Goal: Task Accomplishment & Management: Complete application form

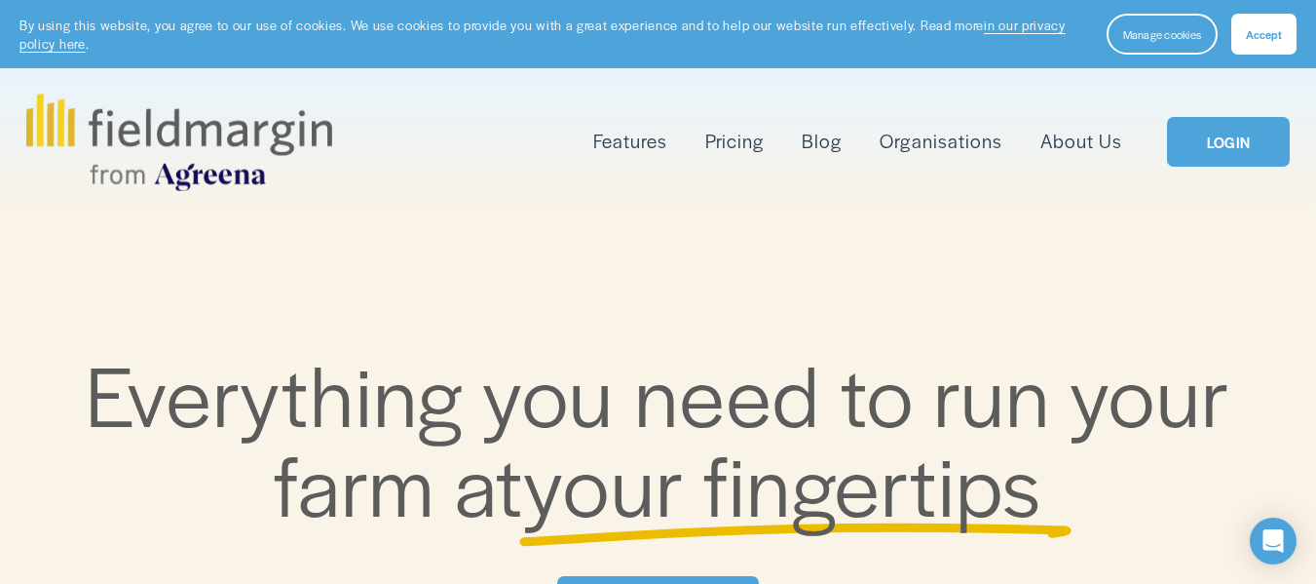
click at [1267, 38] on span "Accept" at bounding box center [1264, 34] width 36 height 16
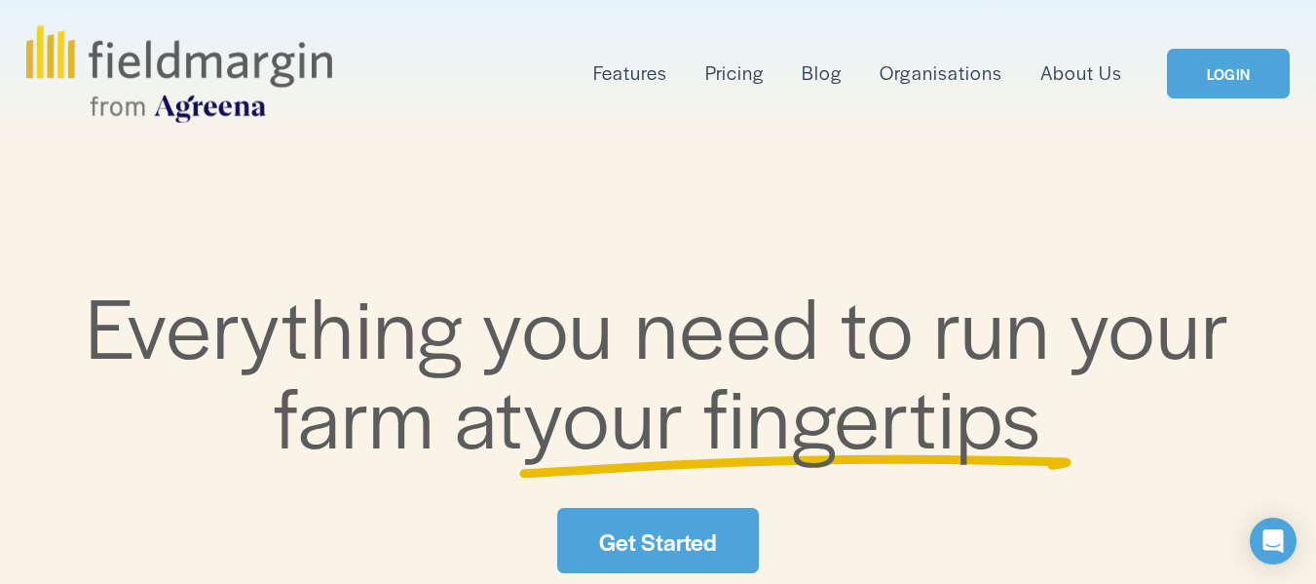
click at [691, 541] on link "Get Started" at bounding box center [658, 540] width 202 height 65
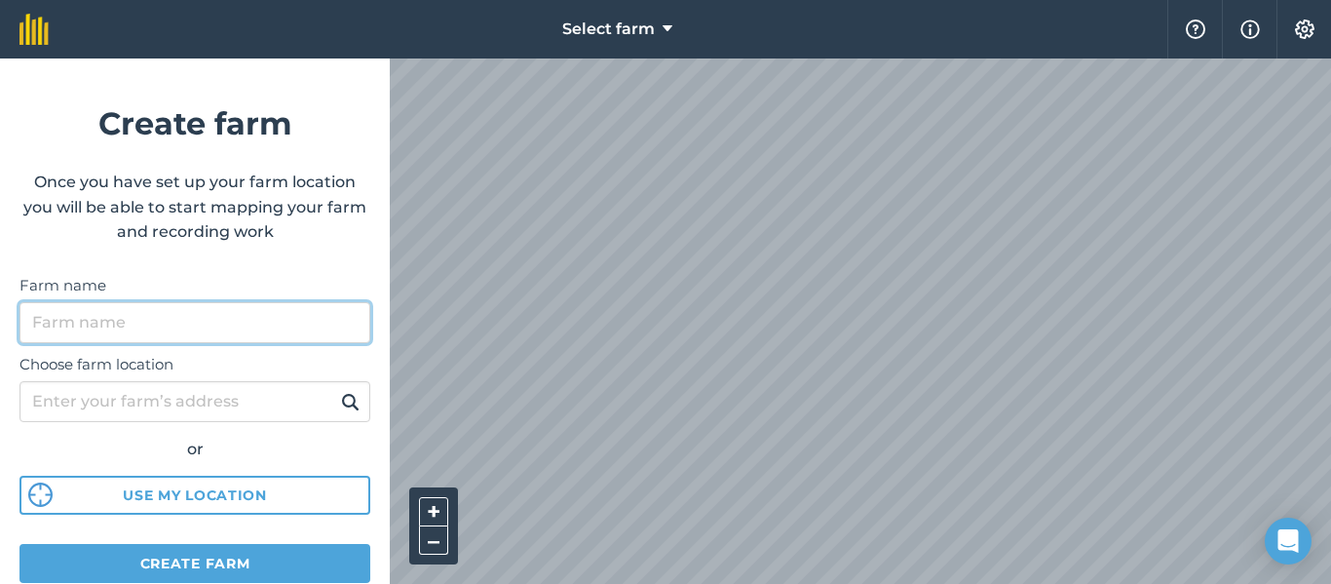
click at [135, 329] on input "Farm name" at bounding box center [194, 322] width 351 height 41
type input "[PERSON_NAME]"
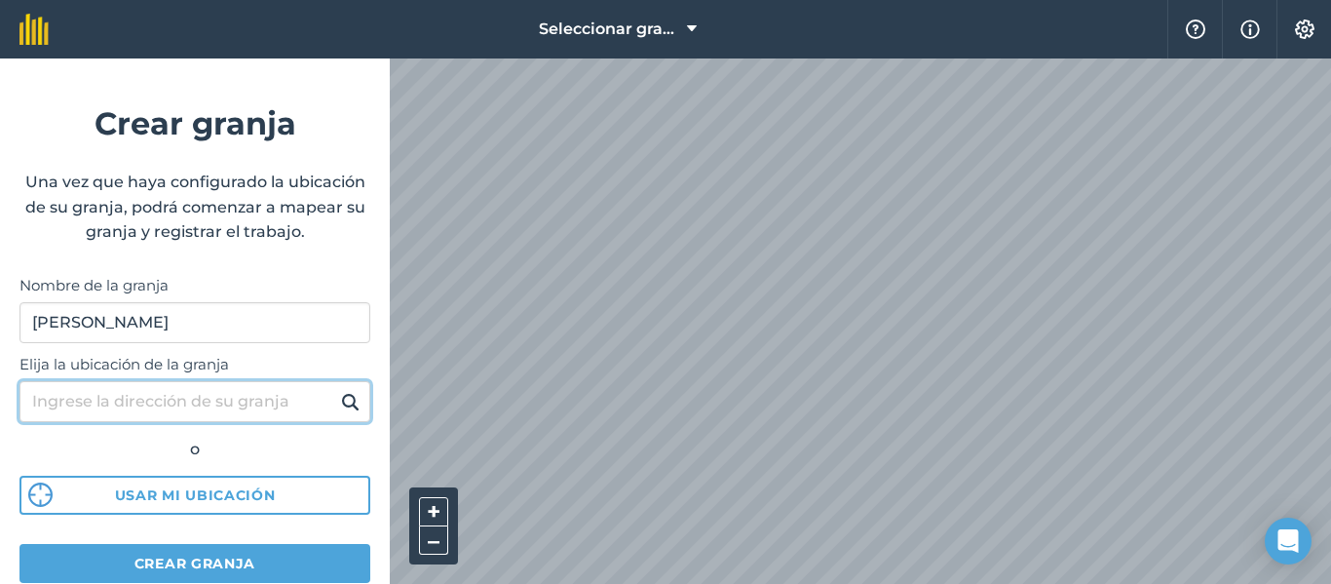
click at [109, 408] on input "Elija la ubicación de la granja" at bounding box center [194, 401] width 351 height 41
type input "ULCUMAYO"
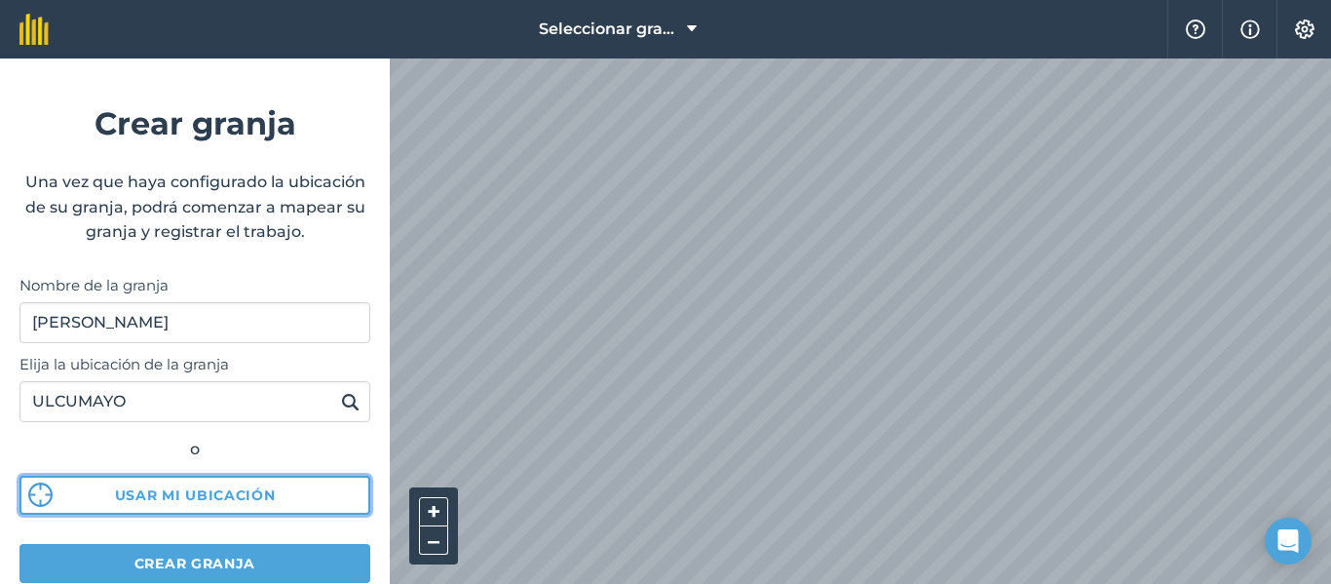
click at [155, 497] on font "Usar mi ubicación" at bounding box center [195, 495] width 161 height 18
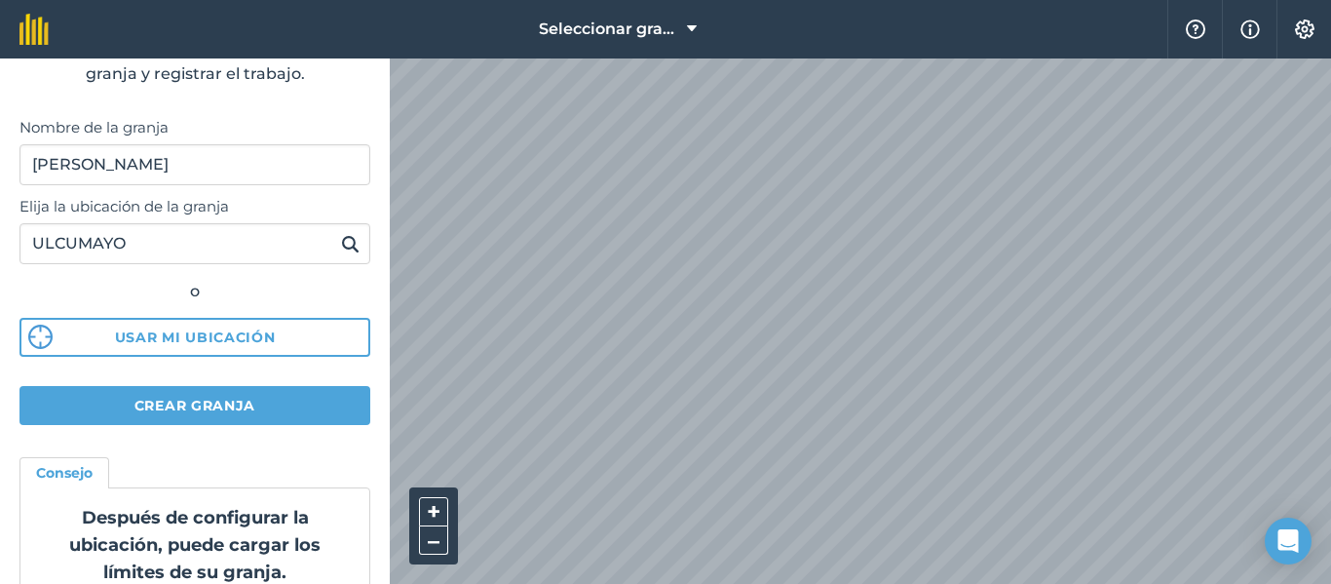
scroll to position [195, 0]
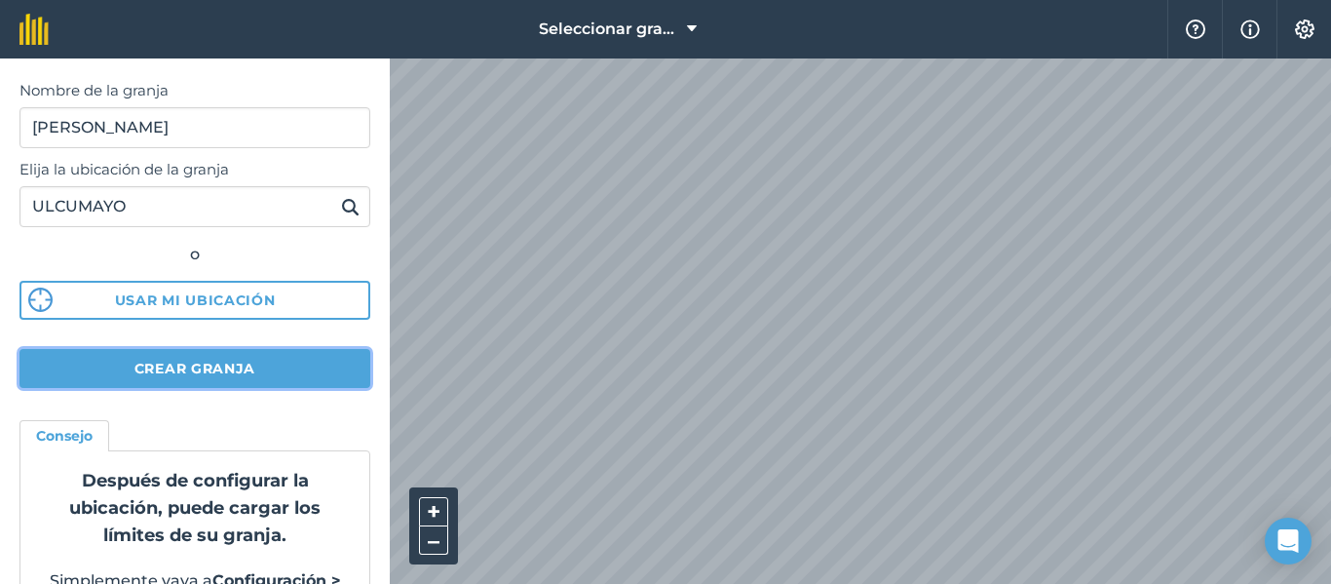
click at [207, 358] on button "Crear granja" at bounding box center [194, 368] width 351 height 39
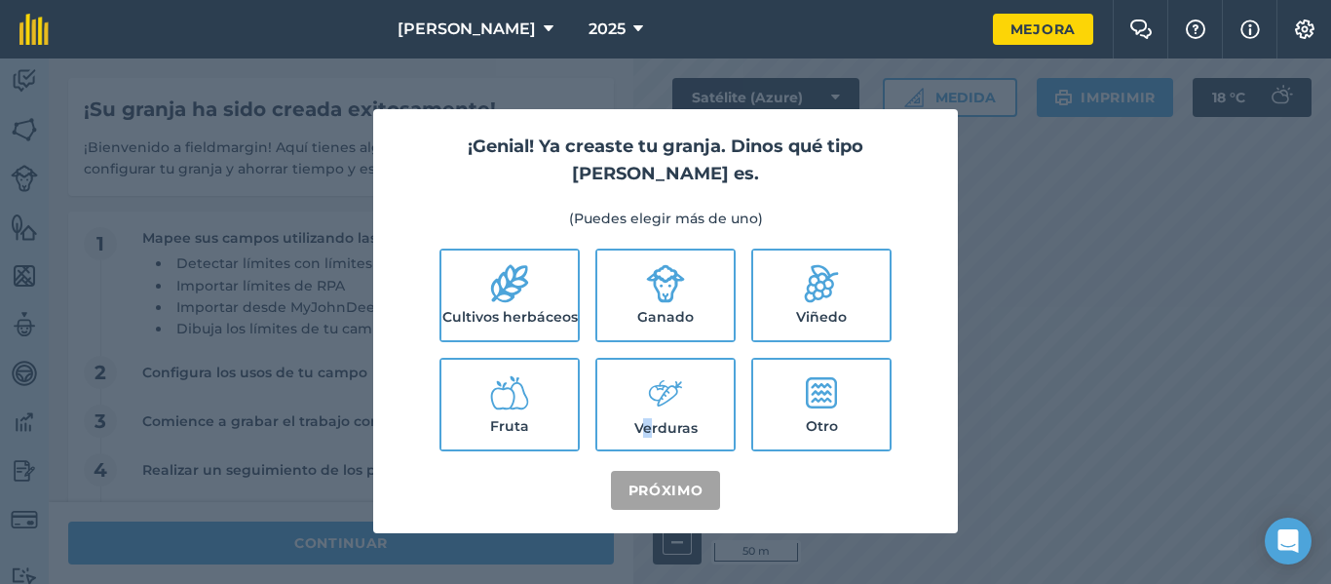
click at [648, 419] on font "Verduras" at bounding box center [665, 428] width 63 height 18
click at [676, 419] on font "Verduras" at bounding box center [665, 428] width 63 height 18
checkbox input "true"
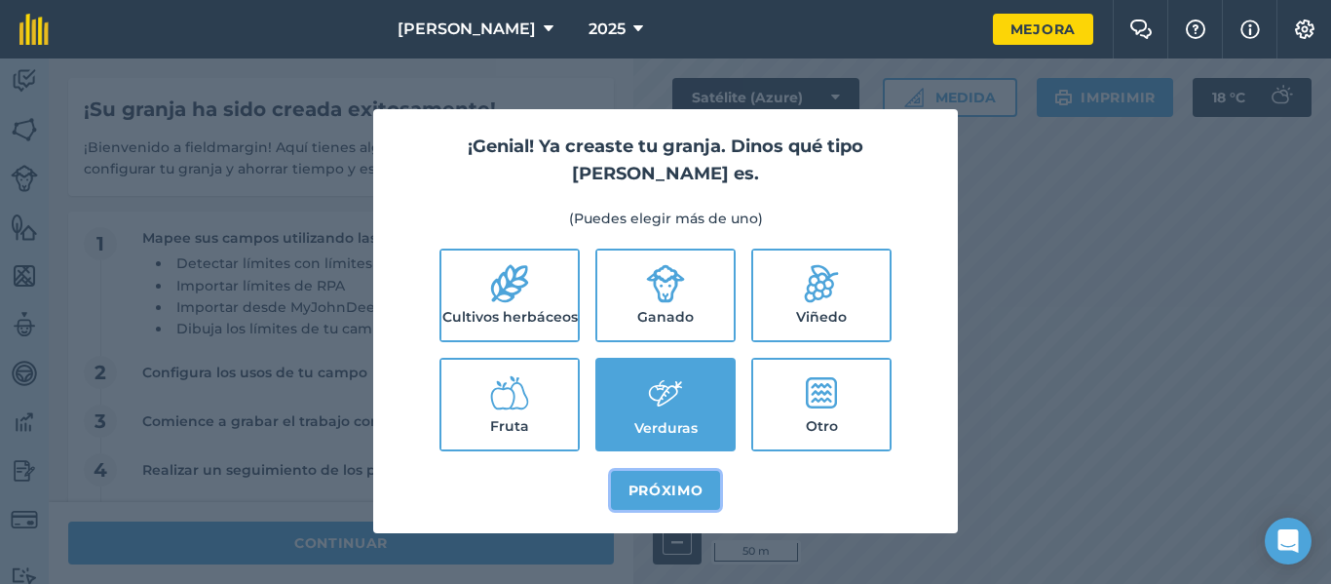
click at [665, 481] on font "Próximo" at bounding box center [665, 490] width 75 height 18
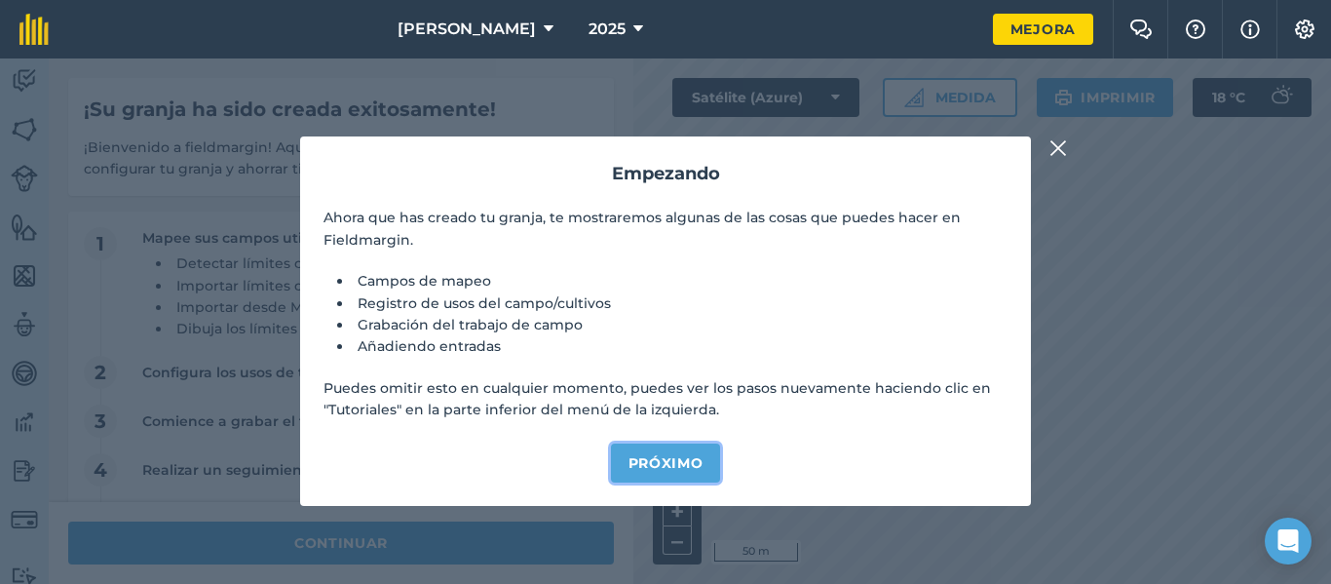
click at [662, 464] on font "Próximo" at bounding box center [665, 463] width 75 height 18
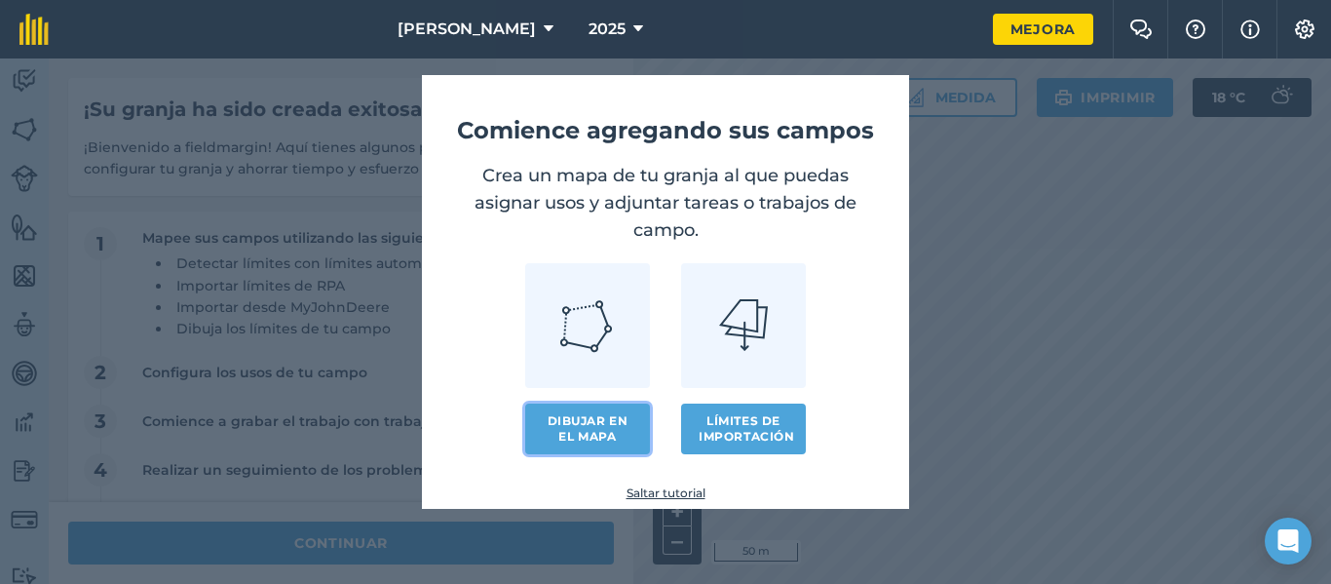
click at [595, 437] on font "Dibujar en el mapa" at bounding box center [587, 428] width 81 height 30
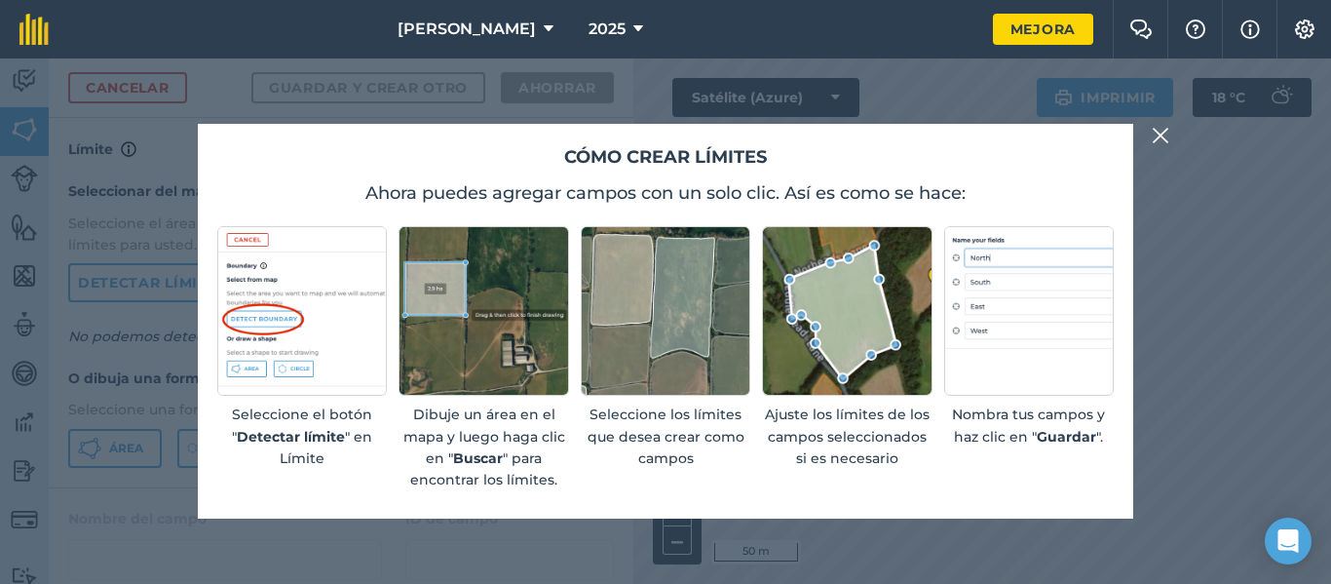
click at [528, 315] on img at bounding box center [483, 311] width 170 height 170
click at [800, 544] on div "Cómo crear límites Ahora puedes agregar campos con un solo clic. Así es como se…" at bounding box center [665, 320] width 1331 height 525
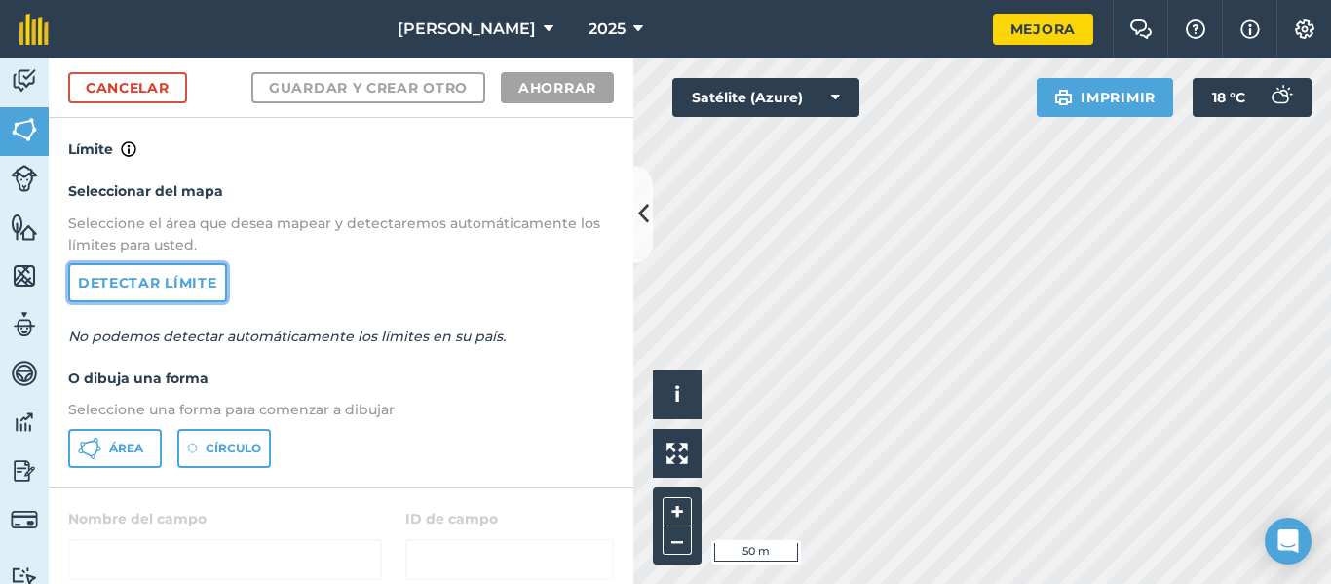
click at [169, 283] on font "Detectar límite" at bounding box center [147, 283] width 139 height 18
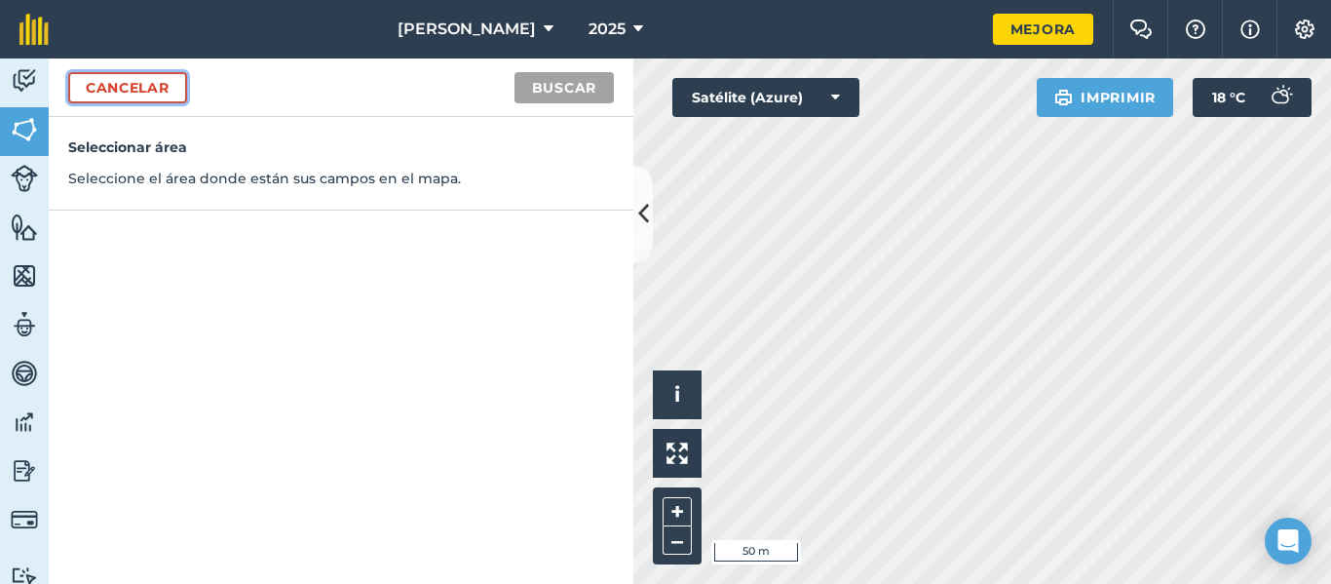
click at [133, 89] on font "Cancelar" at bounding box center [128, 88] width 84 height 18
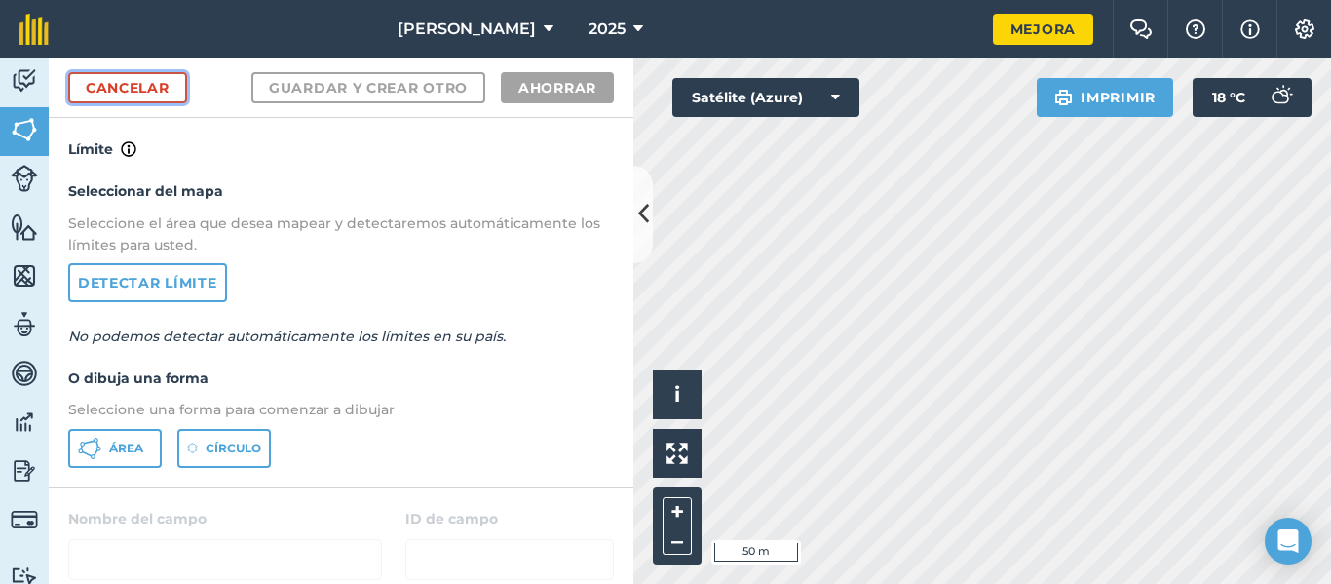
click at [130, 90] on font "Cancelar" at bounding box center [128, 88] width 84 height 18
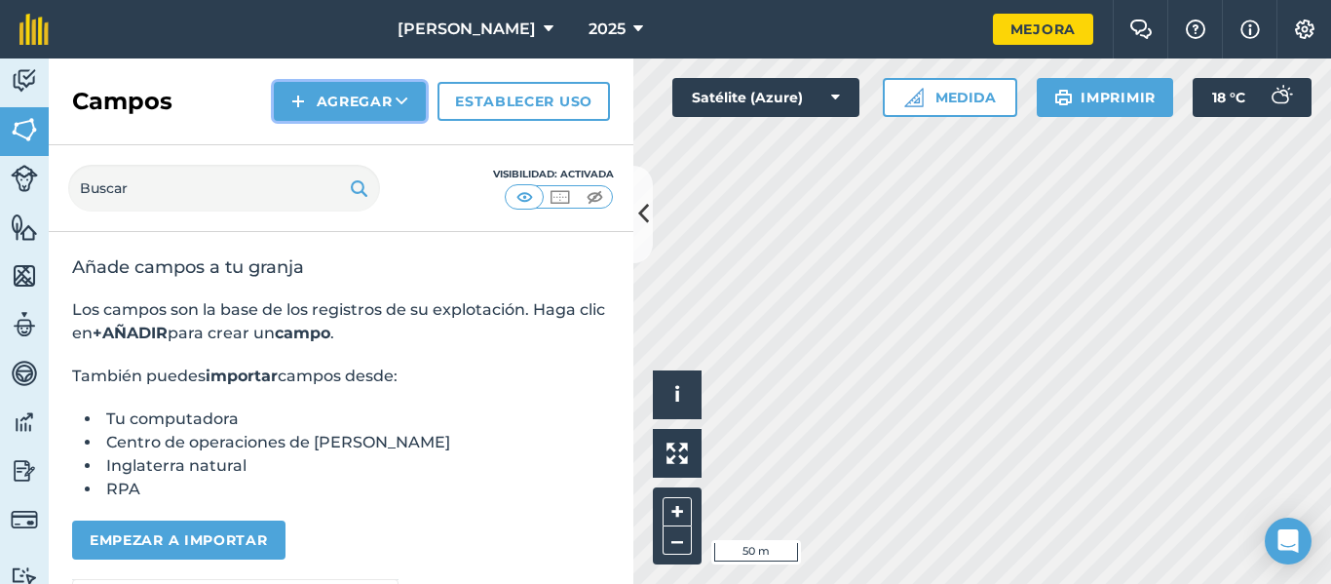
click at [354, 104] on font "Agregar" at bounding box center [355, 102] width 76 height 18
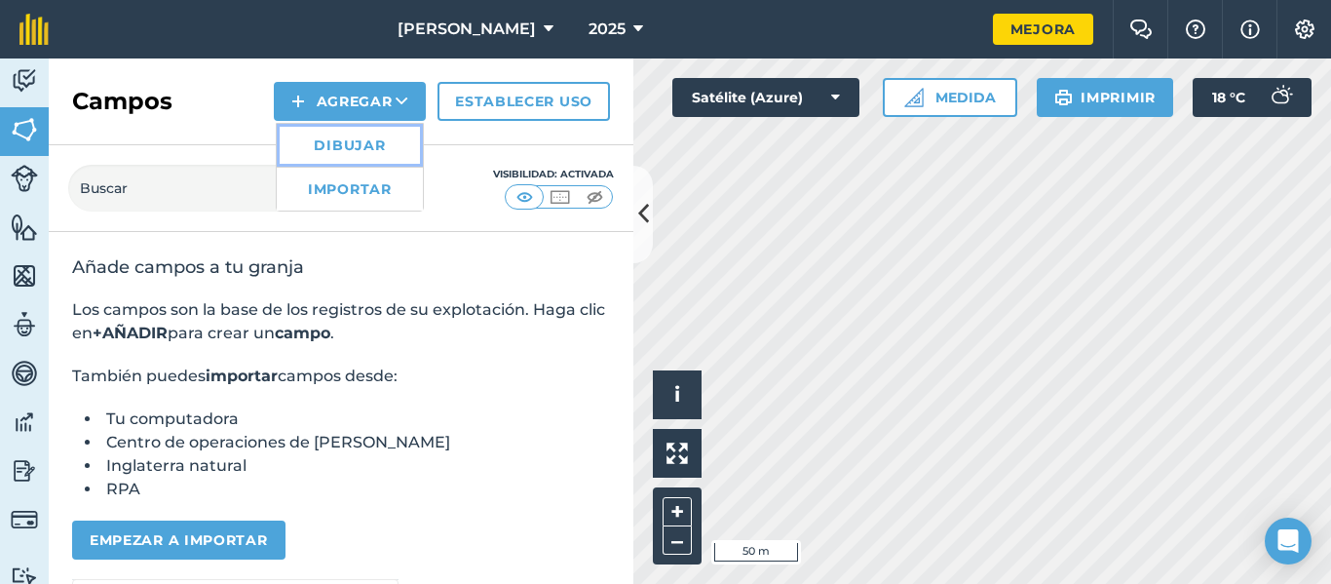
click at [342, 138] on font "Dibujar" at bounding box center [349, 145] width 71 height 18
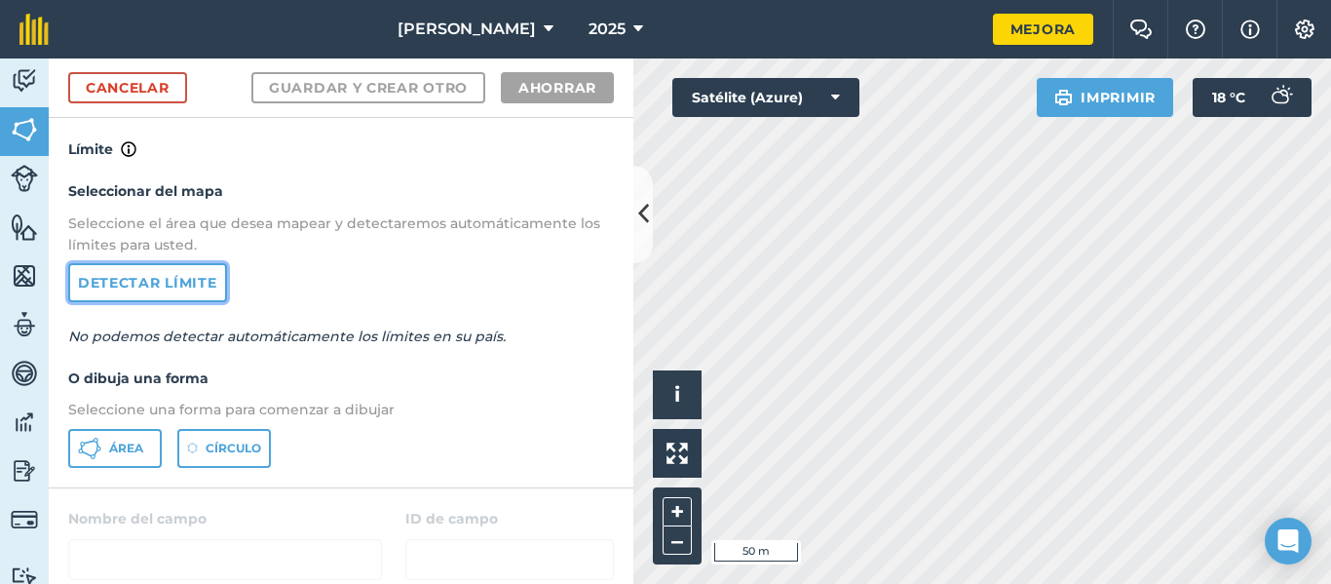
click at [179, 285] on font "Detectar límite" at bounding box center [147, 283] width 139 height 18
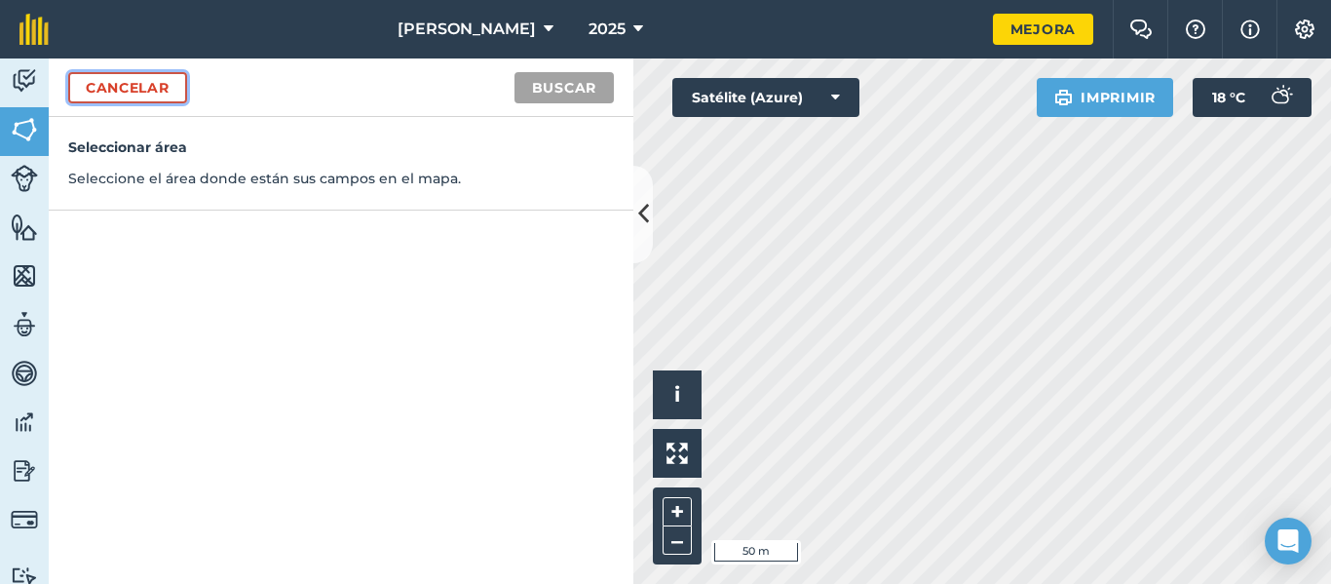
click at [117, 92] on font "Cancelar" at bounding box center [128, 88] width 84 height 18
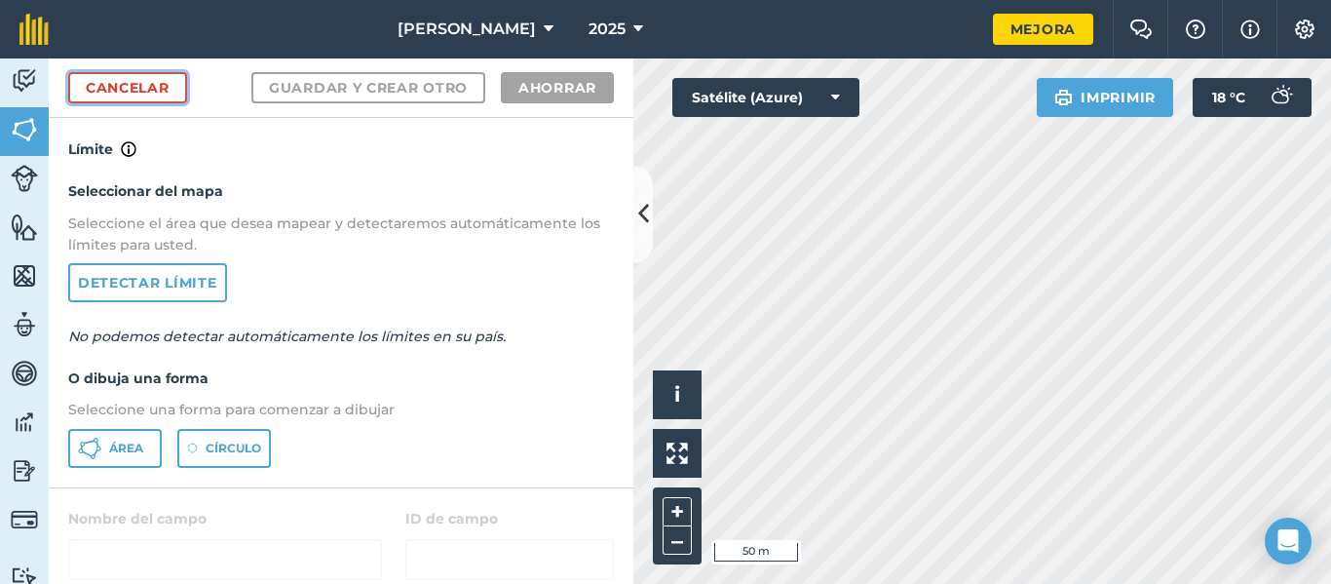
click at [117, 92] on font "Cancelar" at bounding box center [128, 88] width 84 height 18
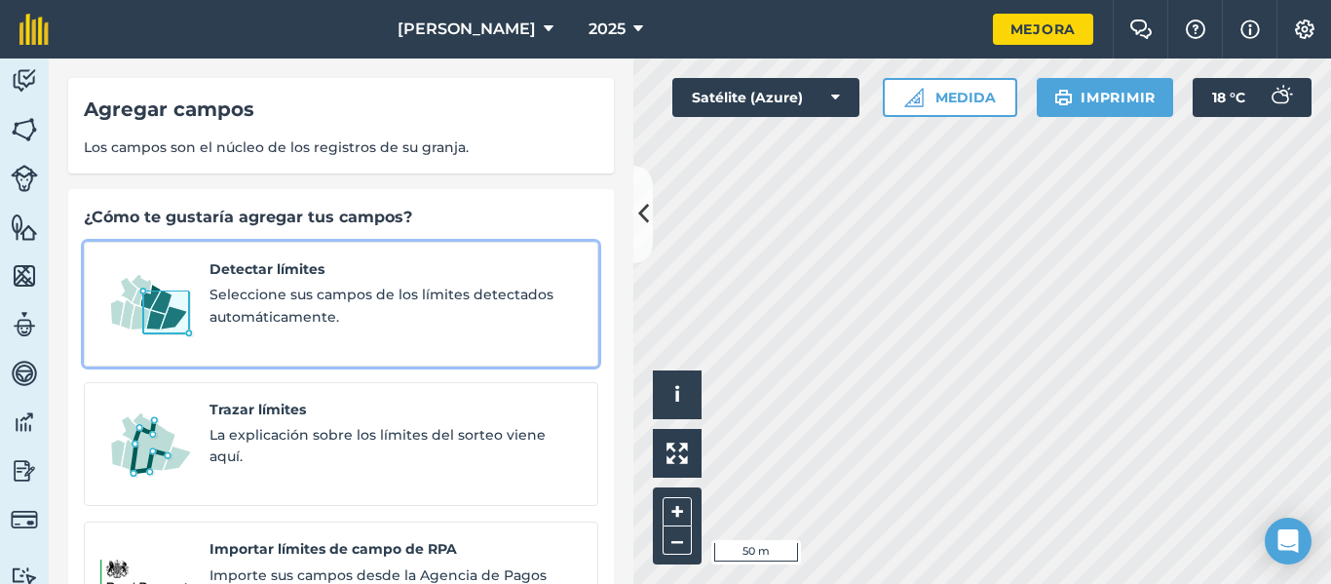
click at [262, 299] on font "Seleccione sus campos de los límites detectados automáticamente." at bounding box center [381, 304] width 344 height 39
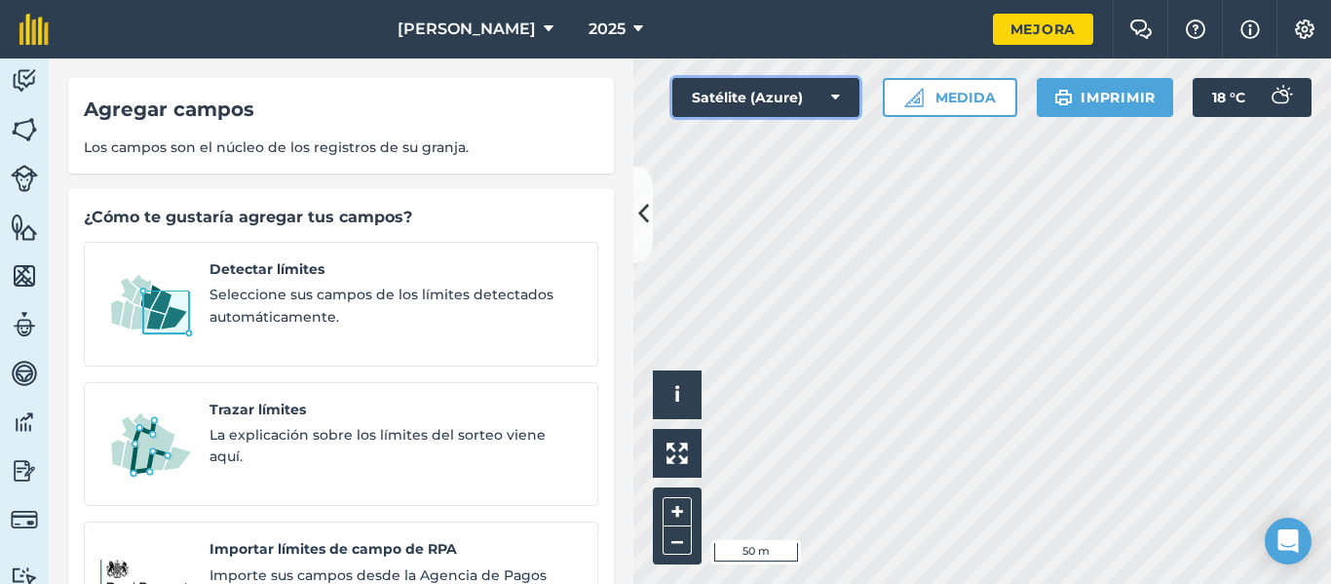
click at [828, 99] on button "Satélite (Azure)" at bounding box center [765, 97] width 187 height 39
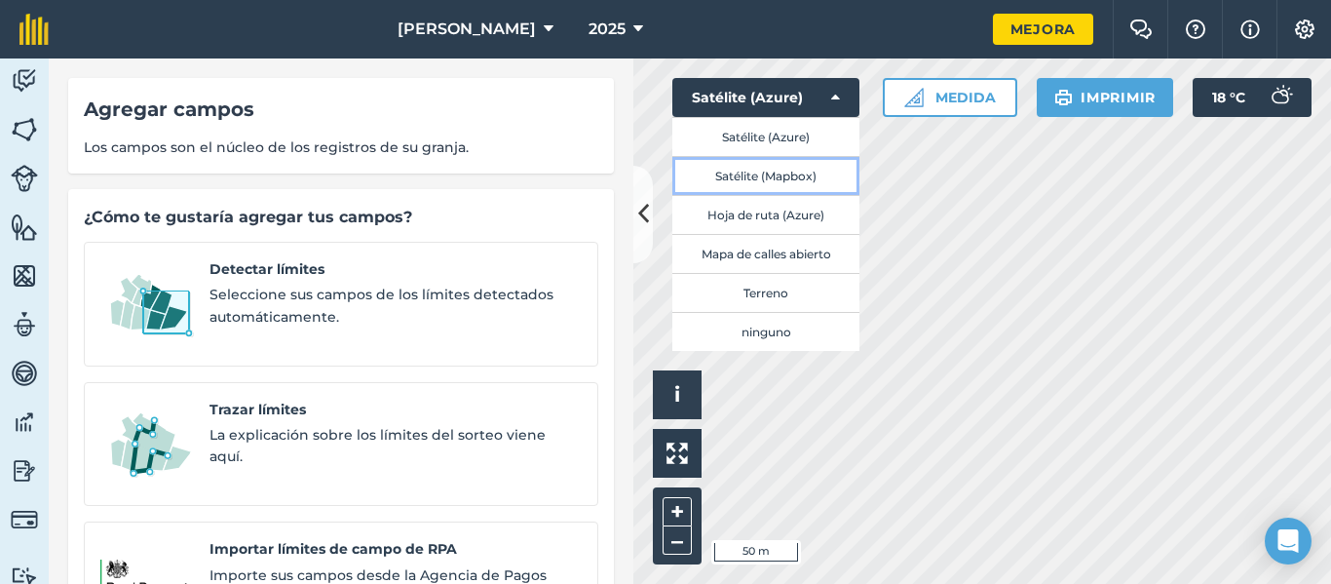
click at [804, 183] on font "Satélite (Mapbox)" at bounding box center [765, 177] width 101 height 16
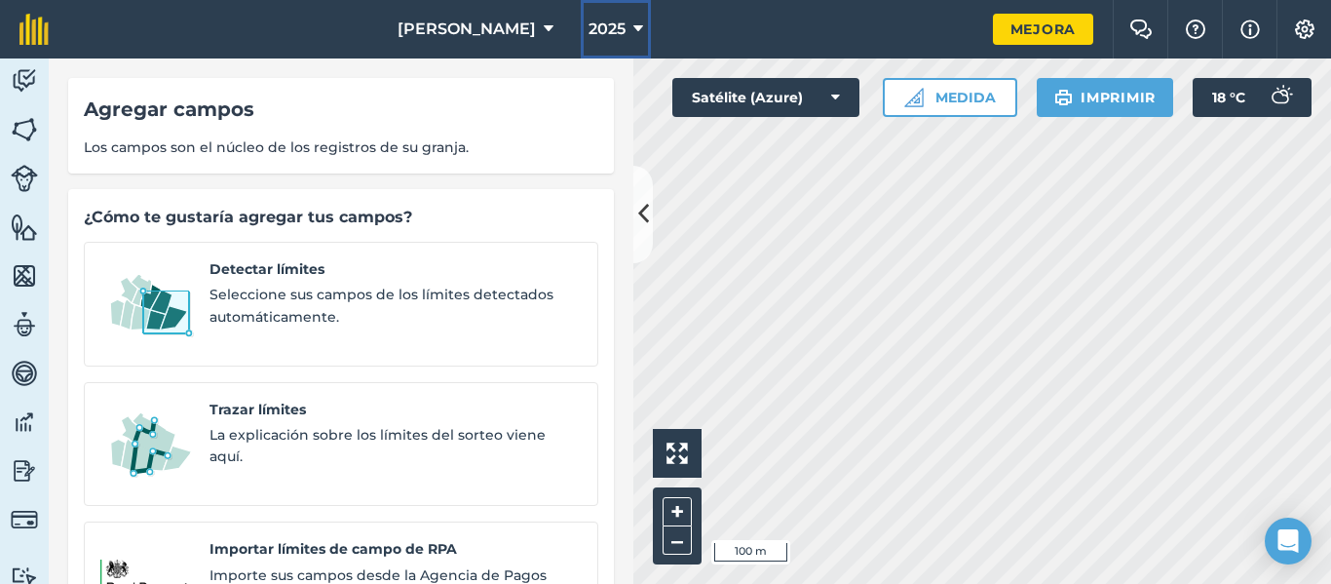
click at [633, 31] on icon at bounding box center [638, 29] width 10 height 23
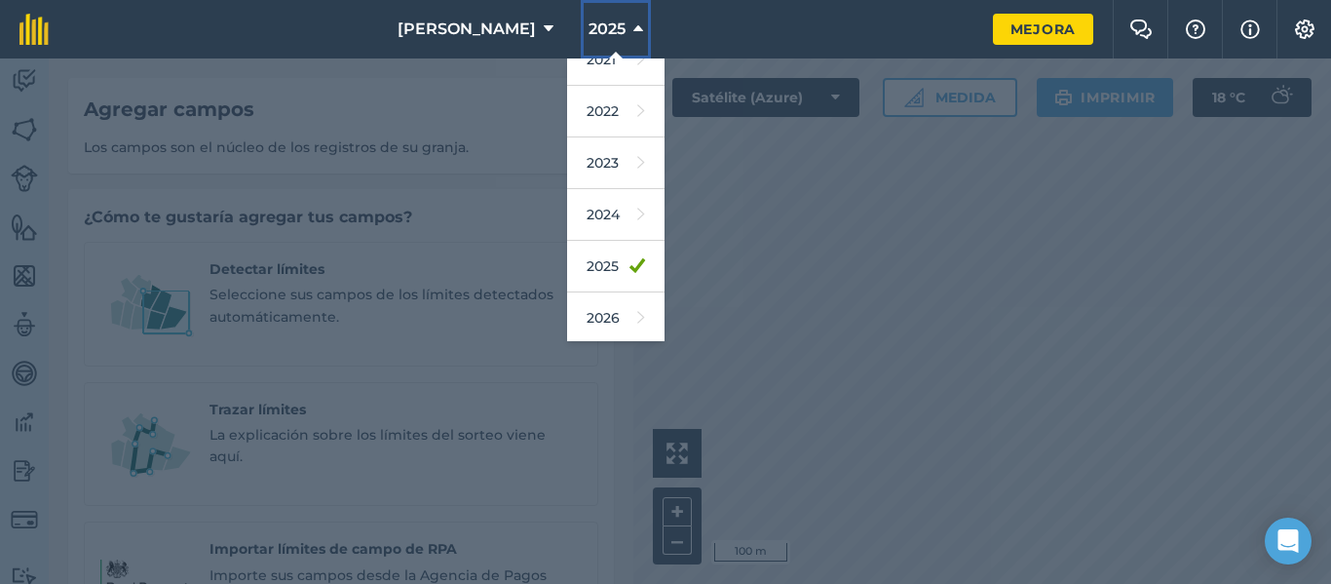
scroll to position [195, 0]
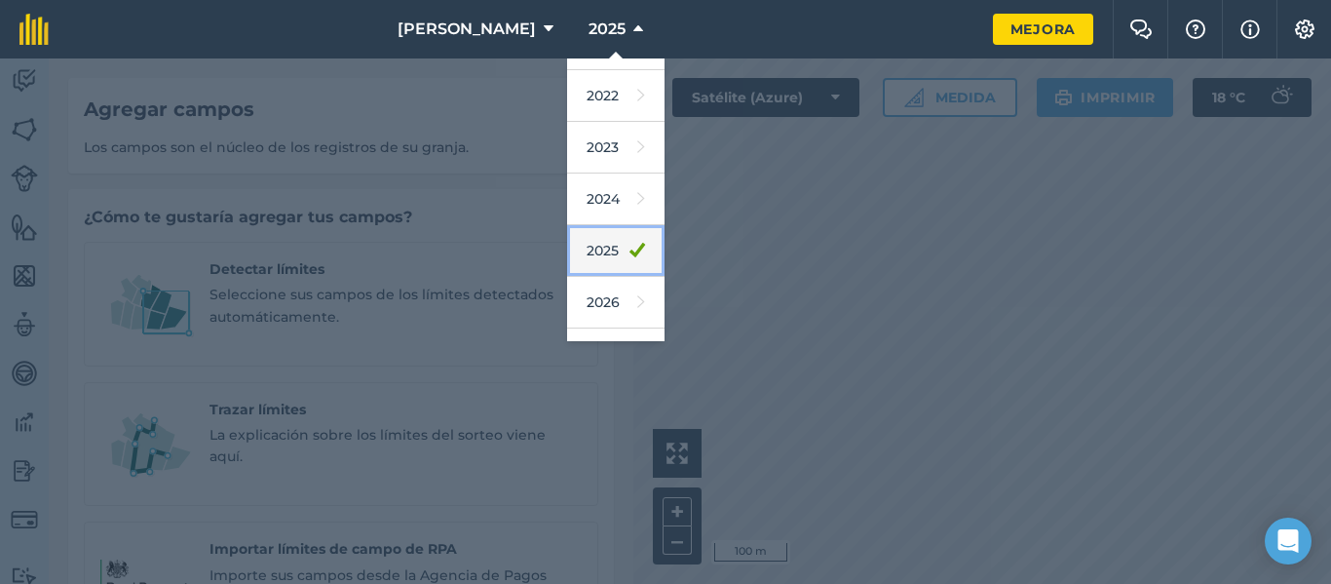
click at [586, 252] on font "2025" at bounding box center [602, 251] width 32 height 18
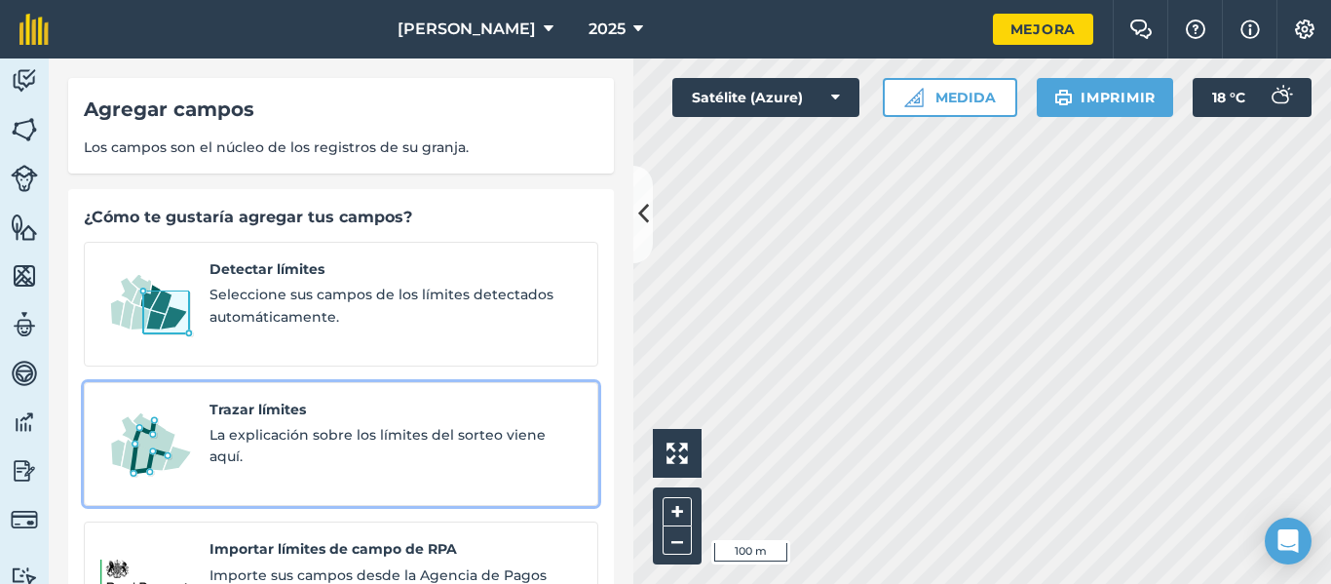
click at [280, 437] on font "La explicación sobre los límites del sorteo viene aquí." at bounding box center [377, 445] width 336 height 39
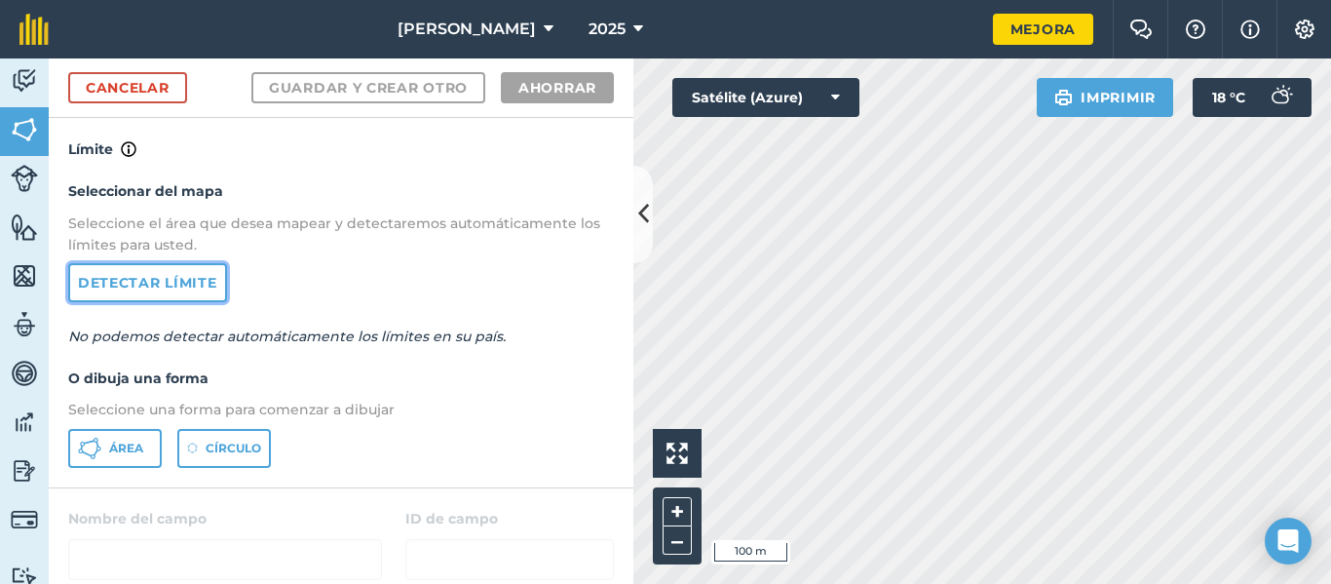
click at [181, 282] on font "Detectar límite" at bounding box center [147, 283] width 139 height 18
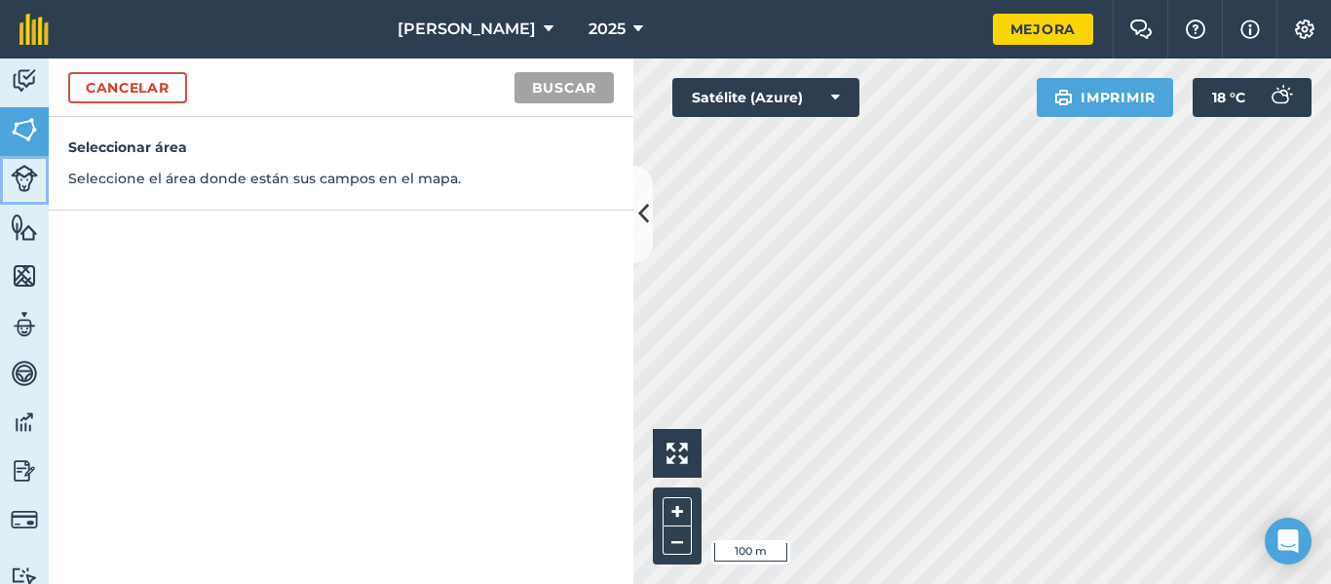
click at [15, 172] on img at bounding box center [24, 178] width 27 height 27
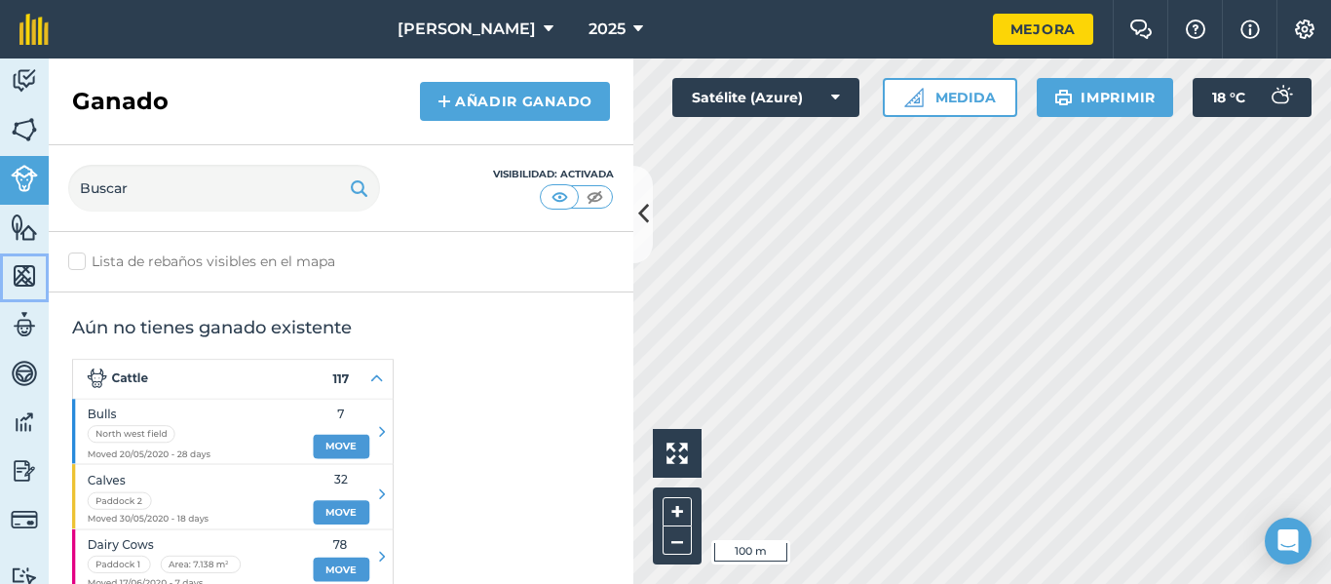
click at [19, 283] on img at bounding box center [24, 275] width 27 height 29
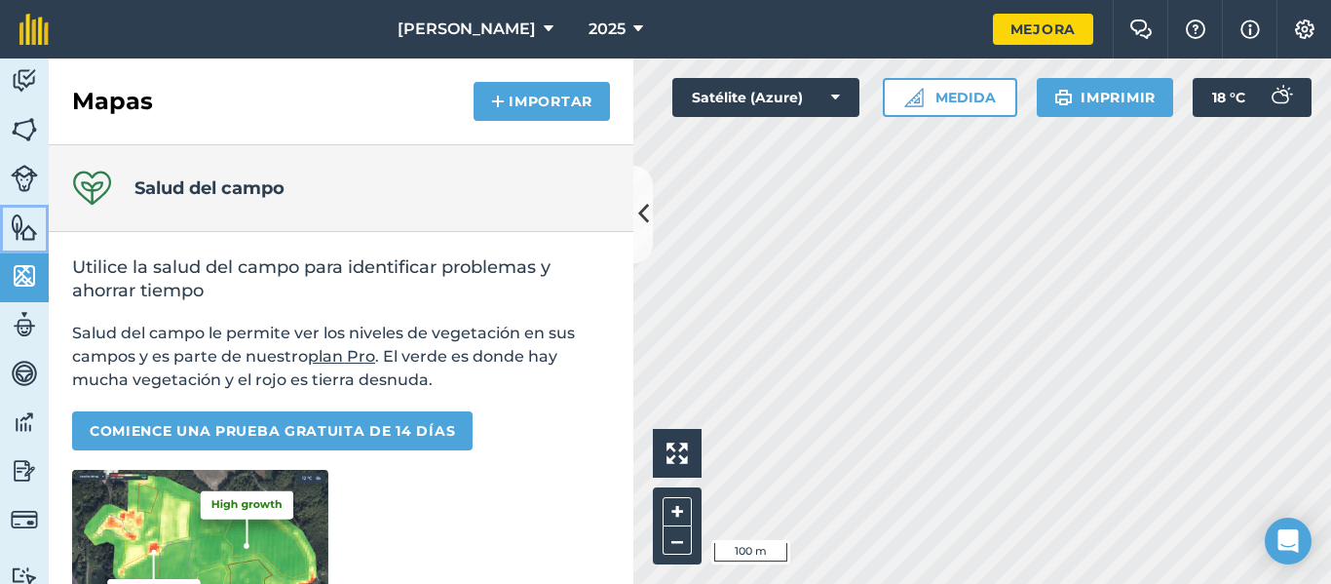
click at [19, 222] on img at bounding box center [24, 226] width 27 height 29
